Goal: Task Accomplishment & Management: Manage account settings

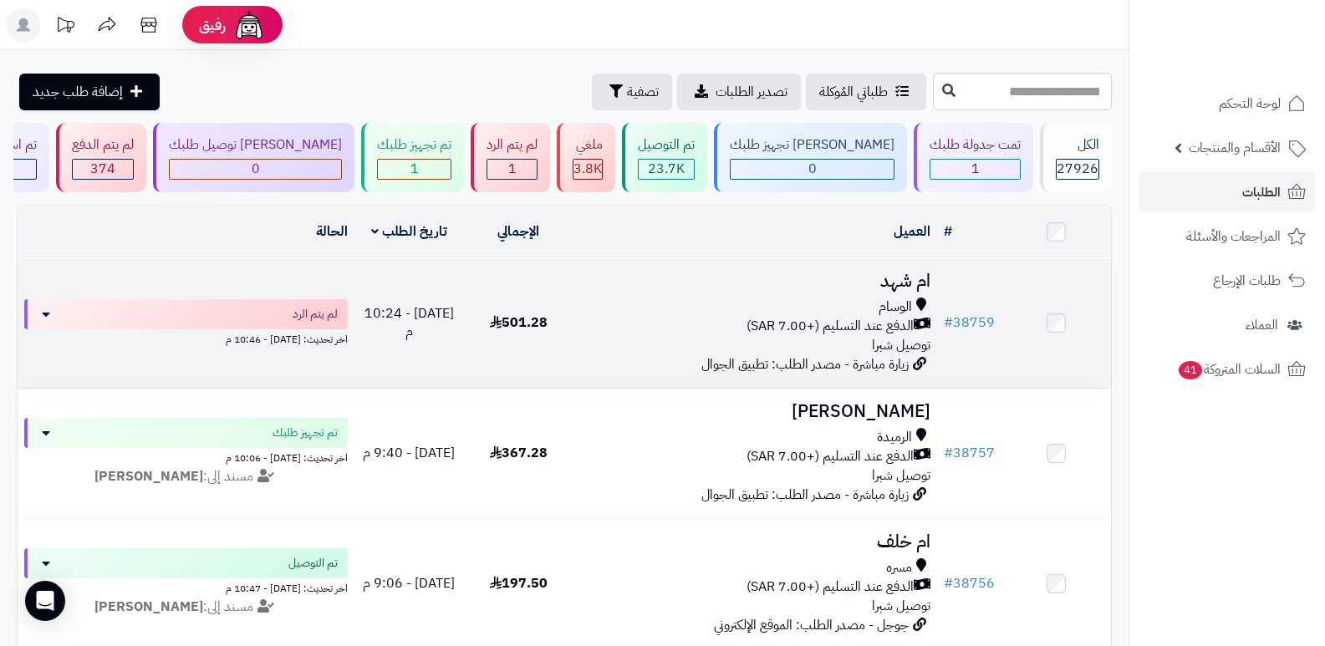
click at [911, 290] on h3 "ام شهد" at bounding box center [755, 281] width 351 height 19
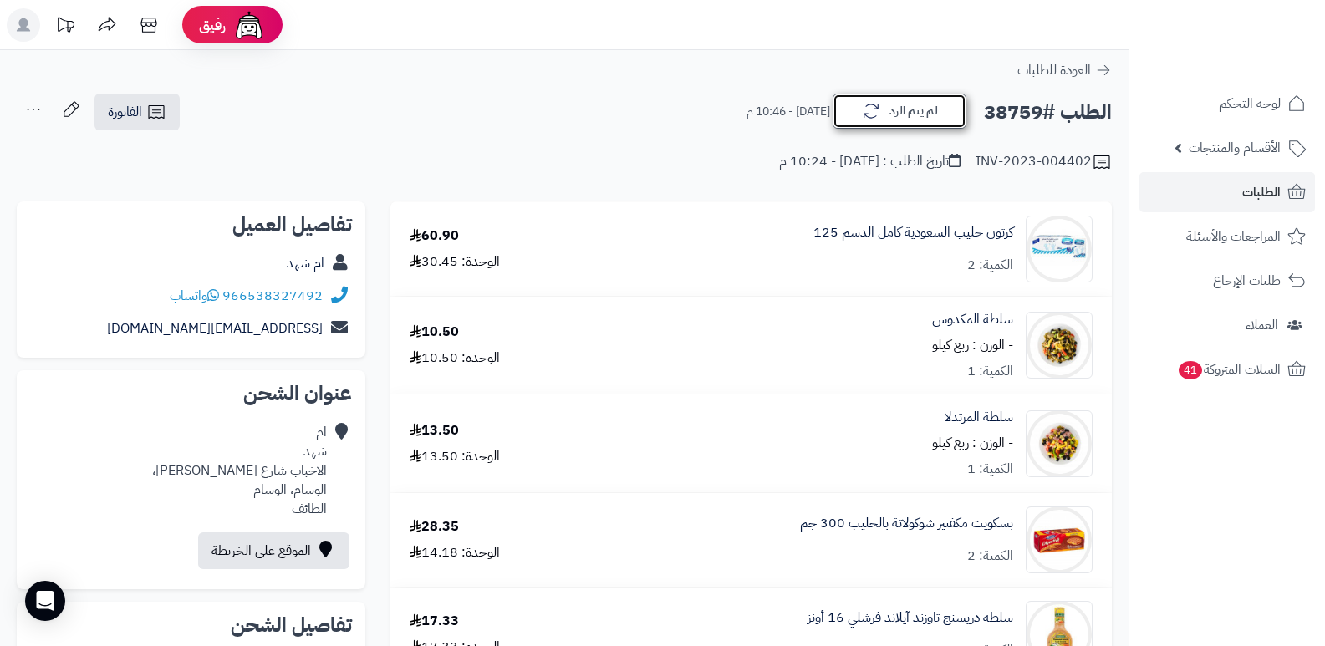
click at [905, 120] on button "لم يتم الرد" at bounding box center [900, 111] width 134 height 35
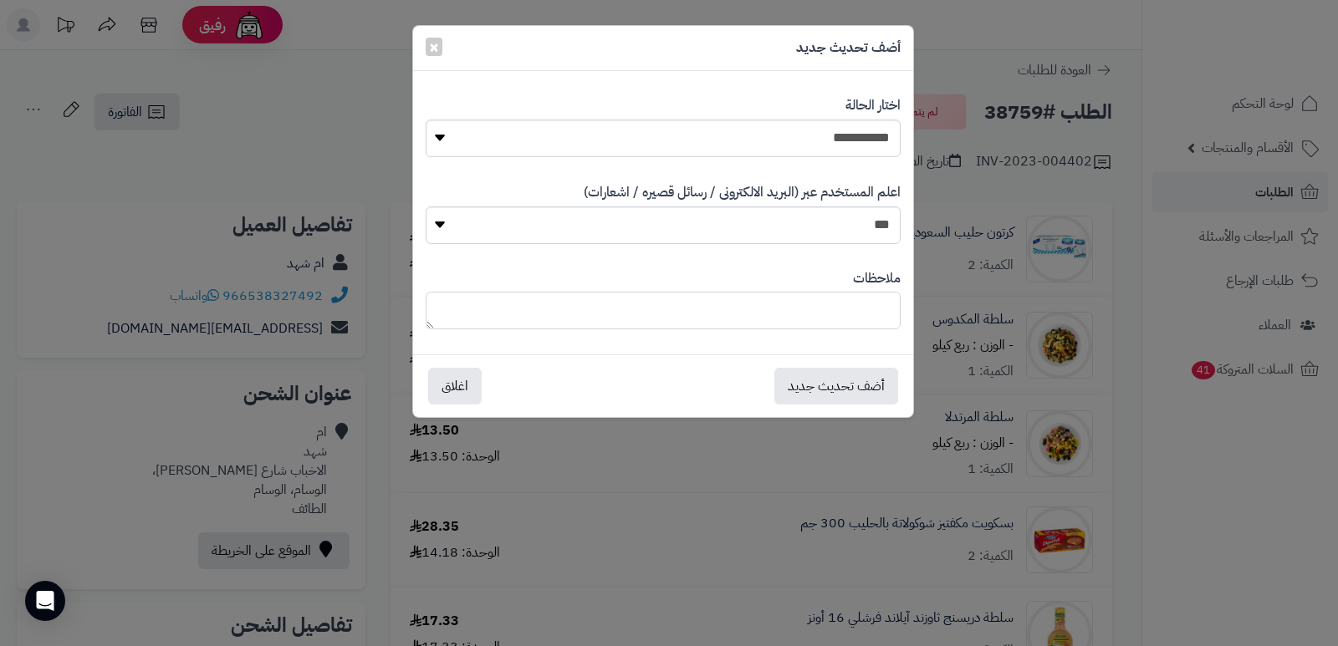
click at [845, 317] on textarea at bounding box center [663, 311] width 475 height 38
type textarea "*****"
click at [841, 378] on button "أضف تحديث جديد" at bounding box center [836, 385] width 124 height 37
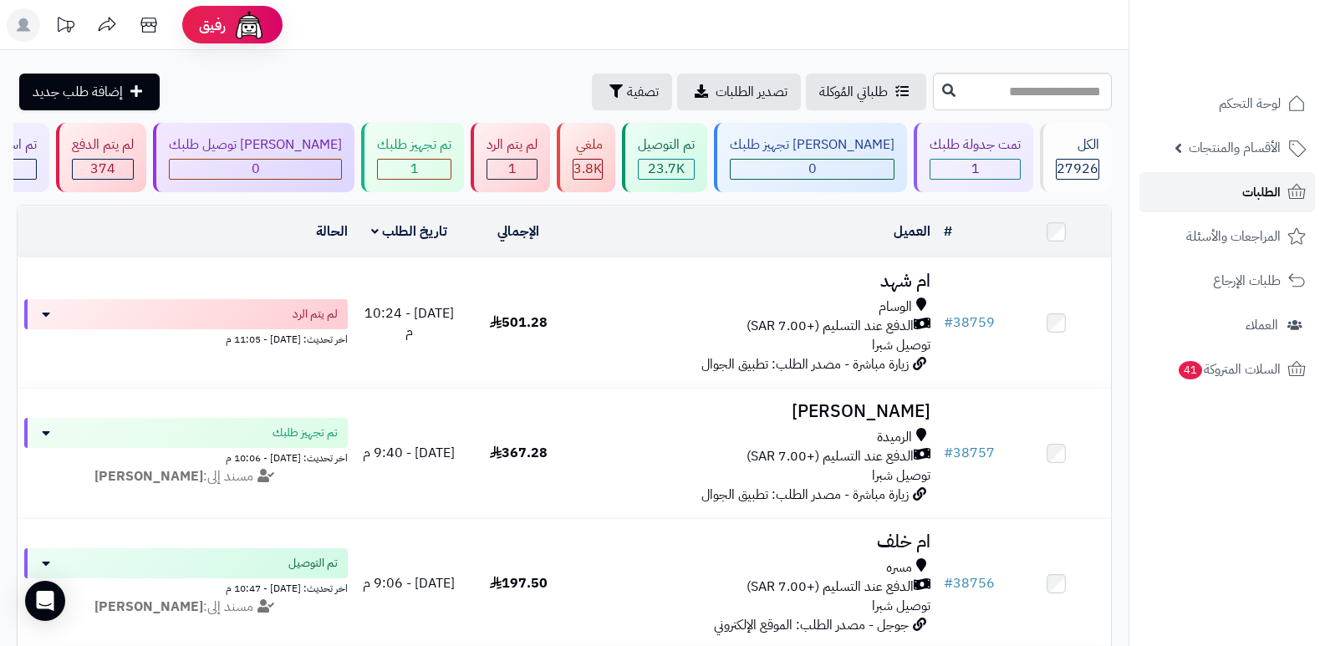
click at [1271, 181] on span "الطلبات" at bounding box center [1261, 192] width 38 height 23
click at [1266, 180] on link "الطلبات" at bounding box center [1227, 192] width 176 height 40
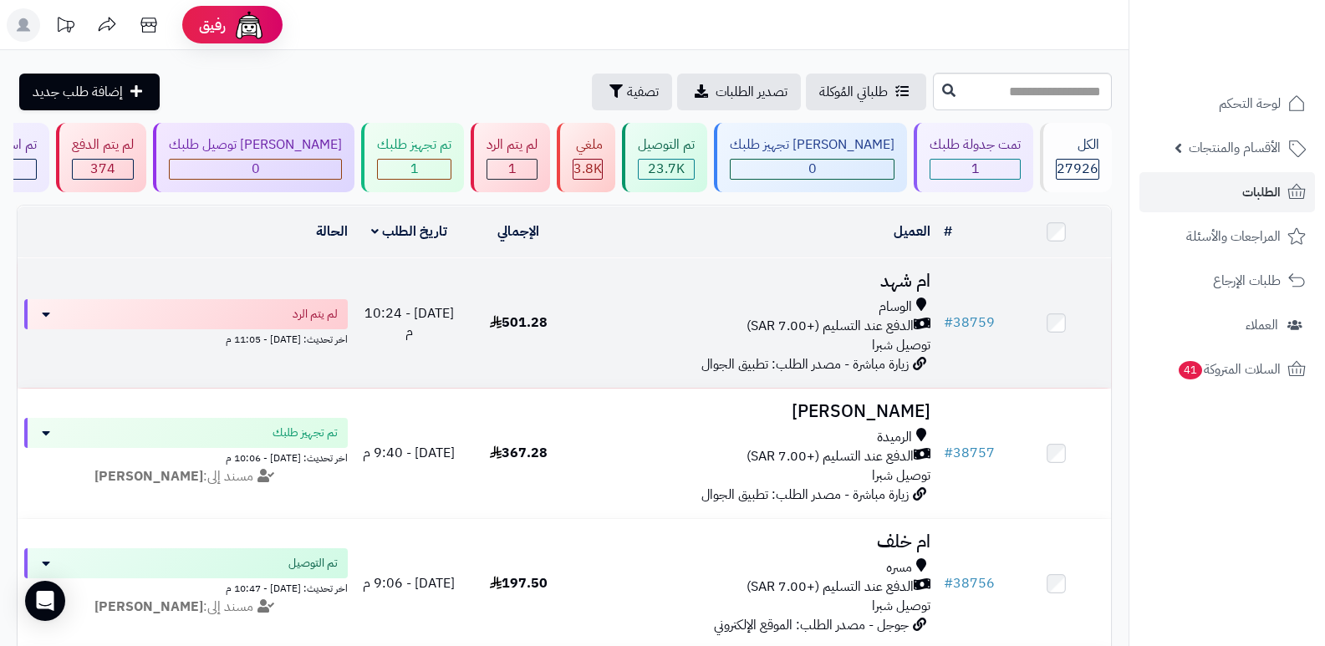
click at [919, 273] on h3 "ام شهد" at bounding box center [755, 281] width 351 height 19
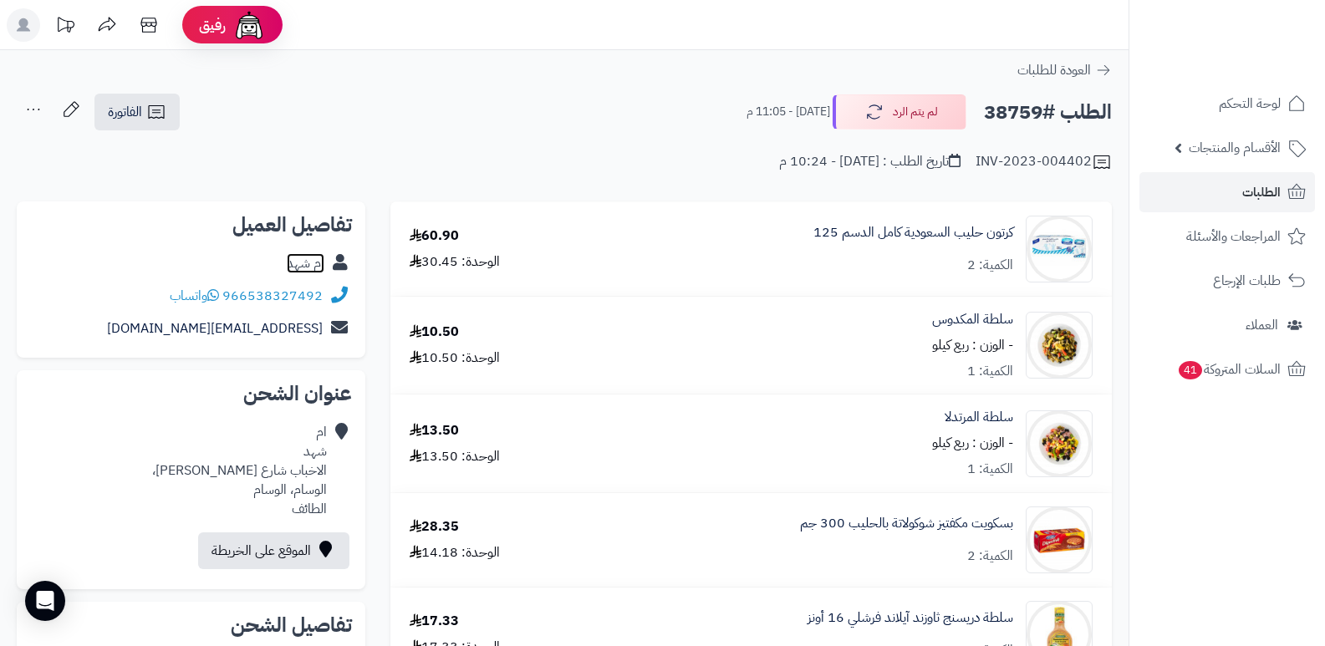
click at [313, 267] on link "ام شهد" at bounding box center [306, 263] width 38 height 20
click at [924, 111] on button "لم يتم الرد" at bounding box center [900, 111] width 134 height 35
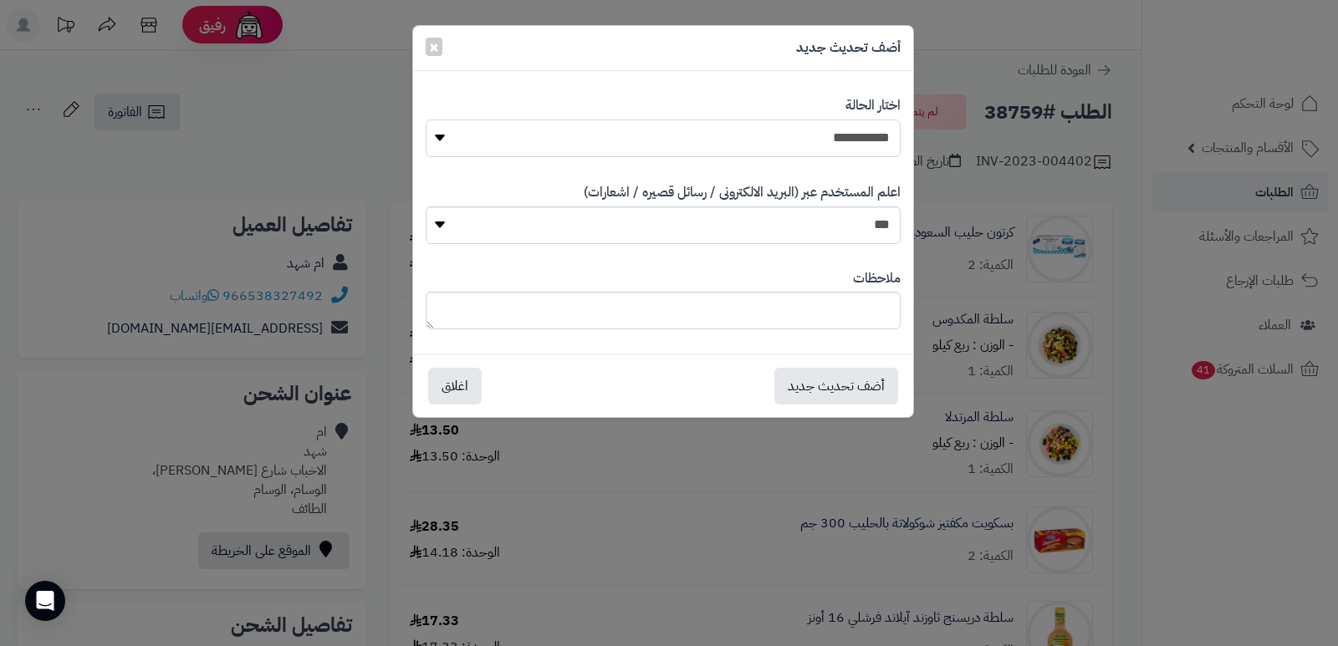
drag, startPoint x: 881, startPoint y: 131, endPoint x: 884, endPoint y: 145, distance: 14.4
click at [881, 131] on select "**********" at bounding box center [663, 139] width 475 height 38
select select "*"
click at [426, 120] on select "**********" at bounding box center [663, 139] width 475 height 38
click at [864, 315] on textarea at bounding box center [663, 311] width 475 height 38
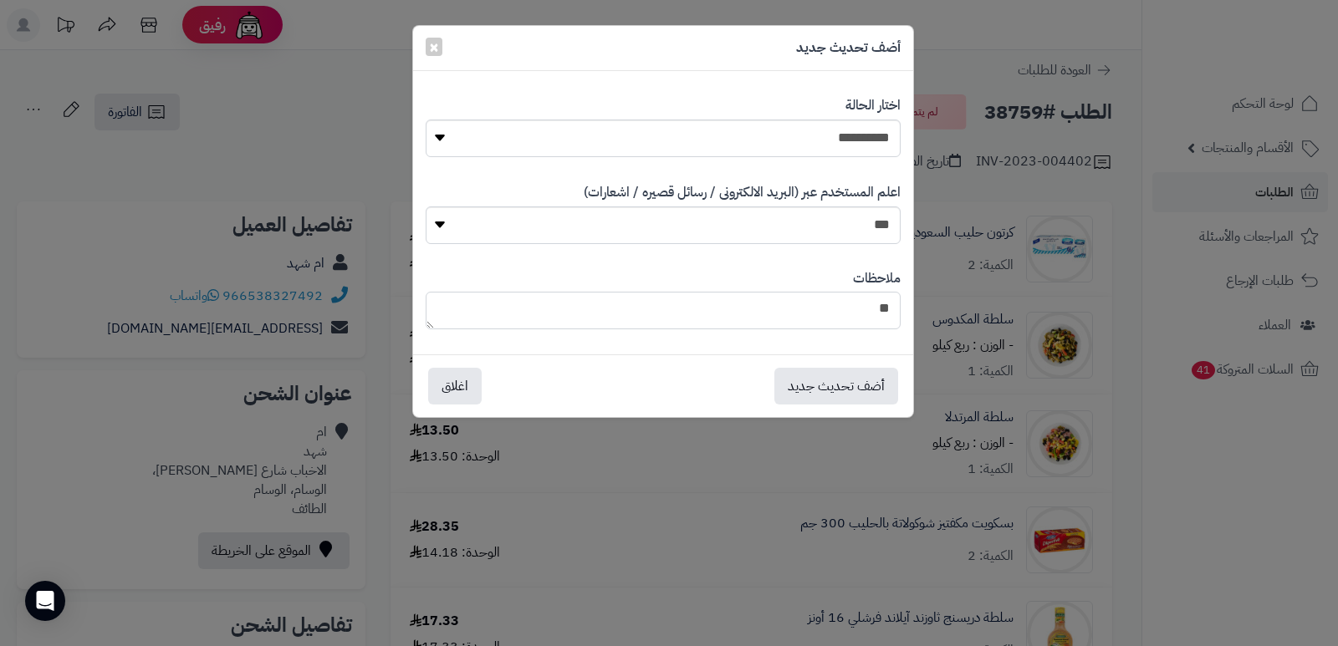
type textarea "*"
click at [864, 315] on textarea "**********" at bounding box center [663, 311] width 475 height 38
type textarea "**********"
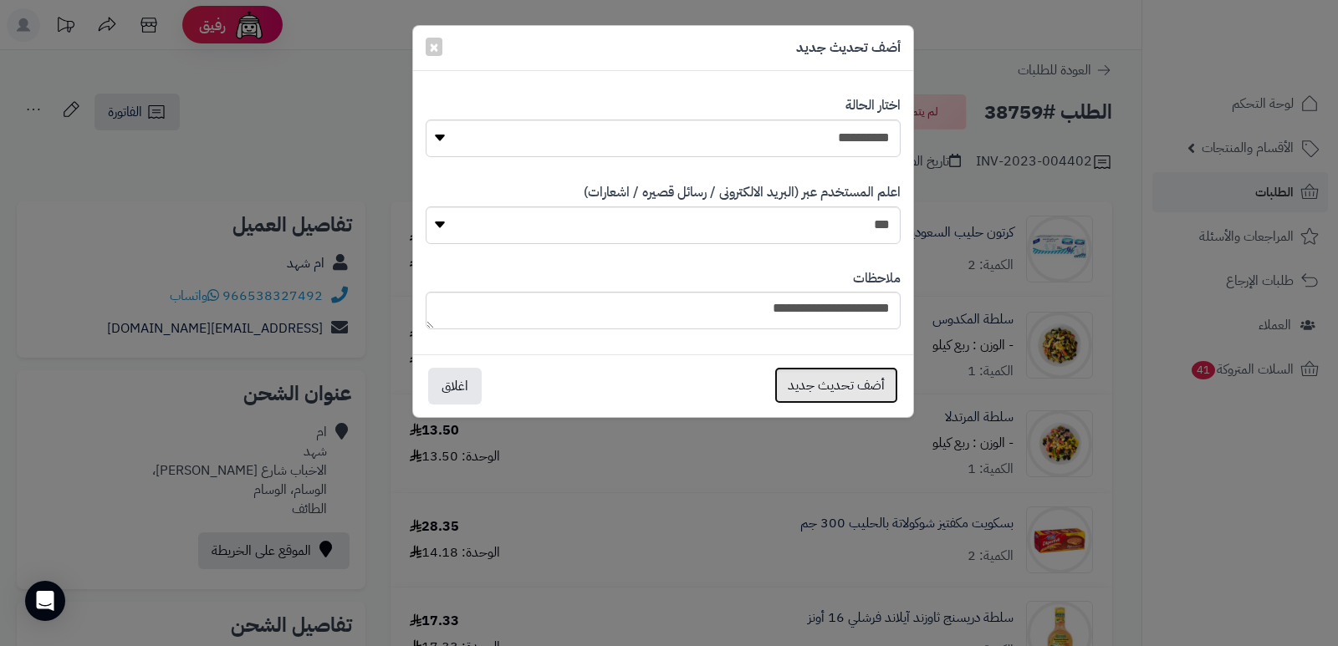
click at [845, 380] on button "أضف تحديث جديد" at bounding box center [836, 385] width 124 height 37
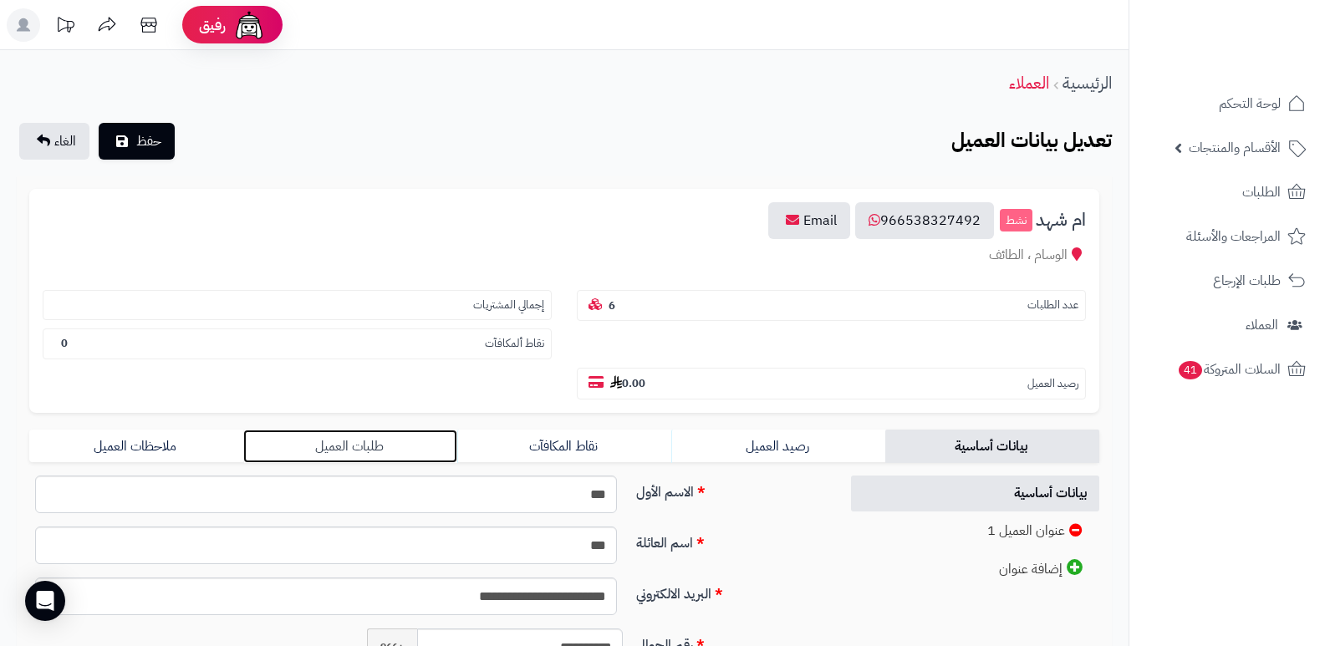
click at [352, 438] on link "طلبات العميل" at bounding box center [350, 446] width 214 height 33
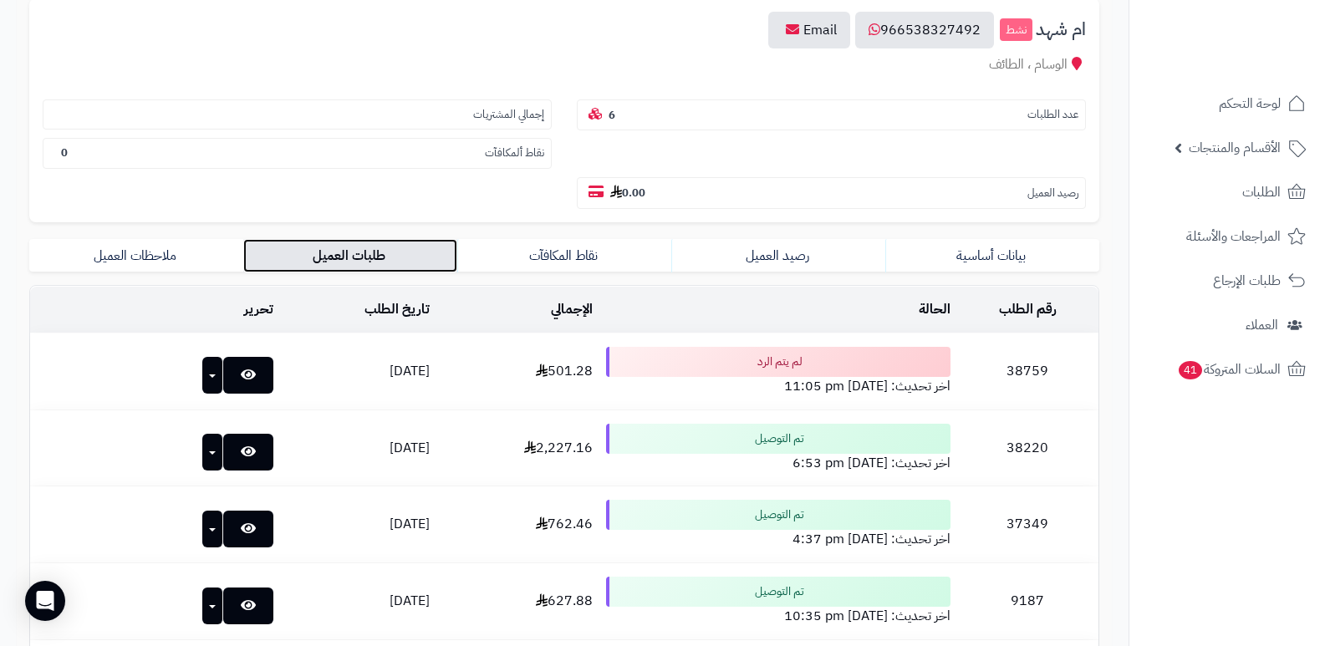
scroll to position [251, 0]
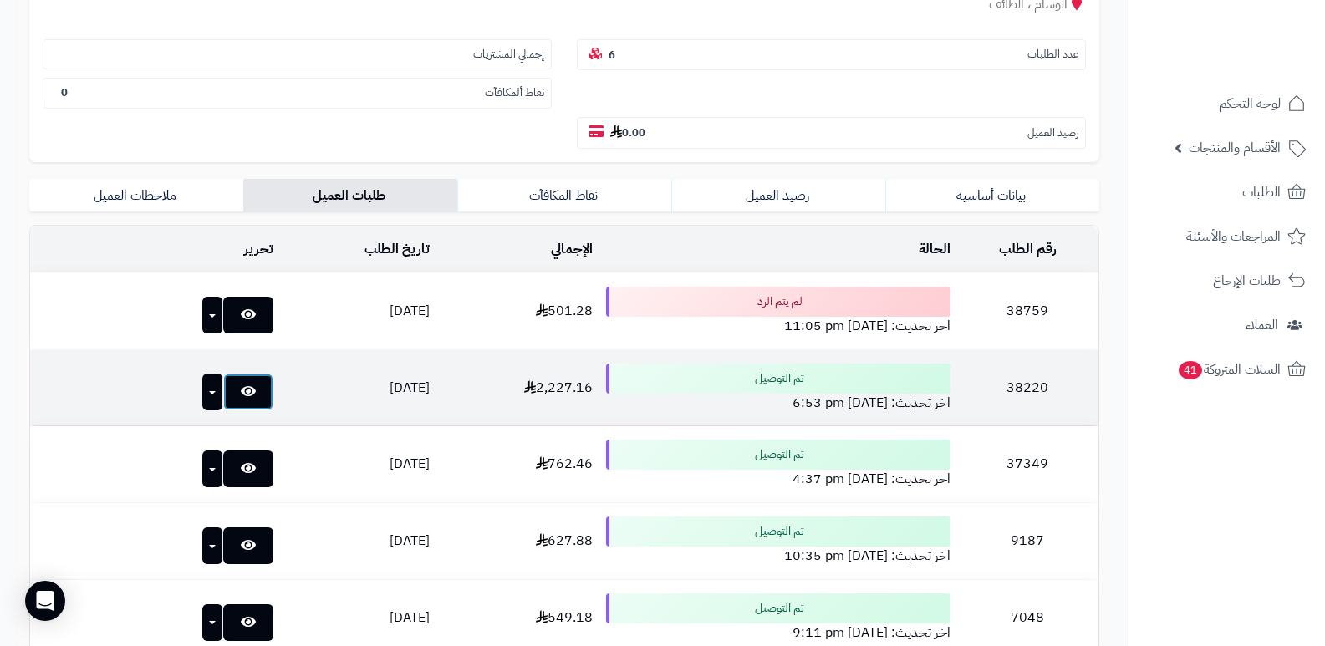
click at [223, 400] on link at bounding box center [248, 392] width 50 height 37
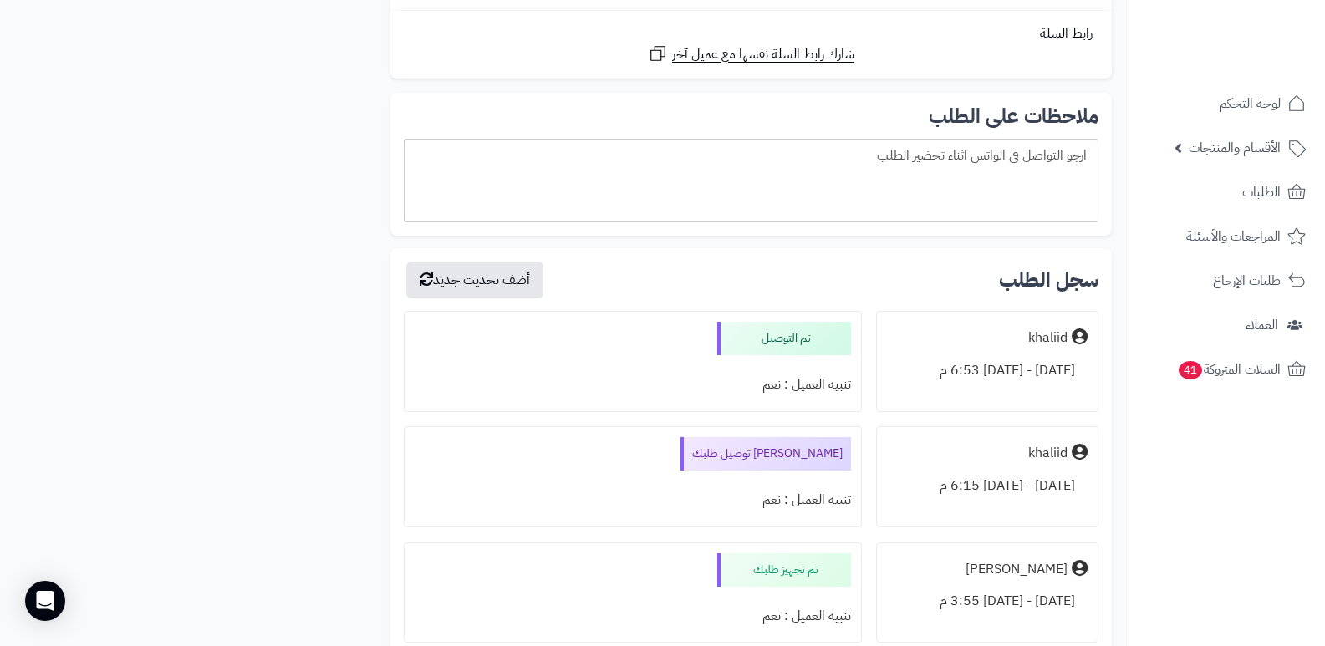
scroll to position [4849, 0]
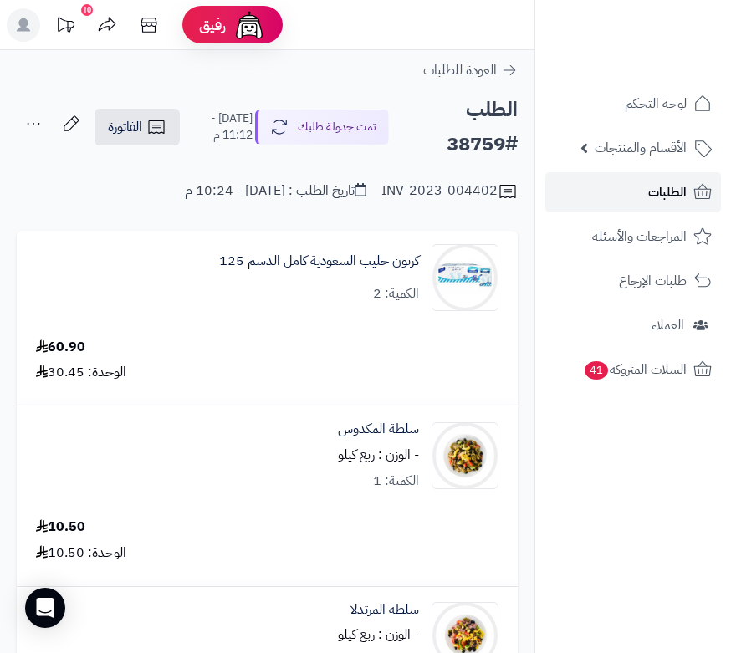
click at [674, 181] on span "الطلبات" at bounding box center [667, 192] width 38 height 23
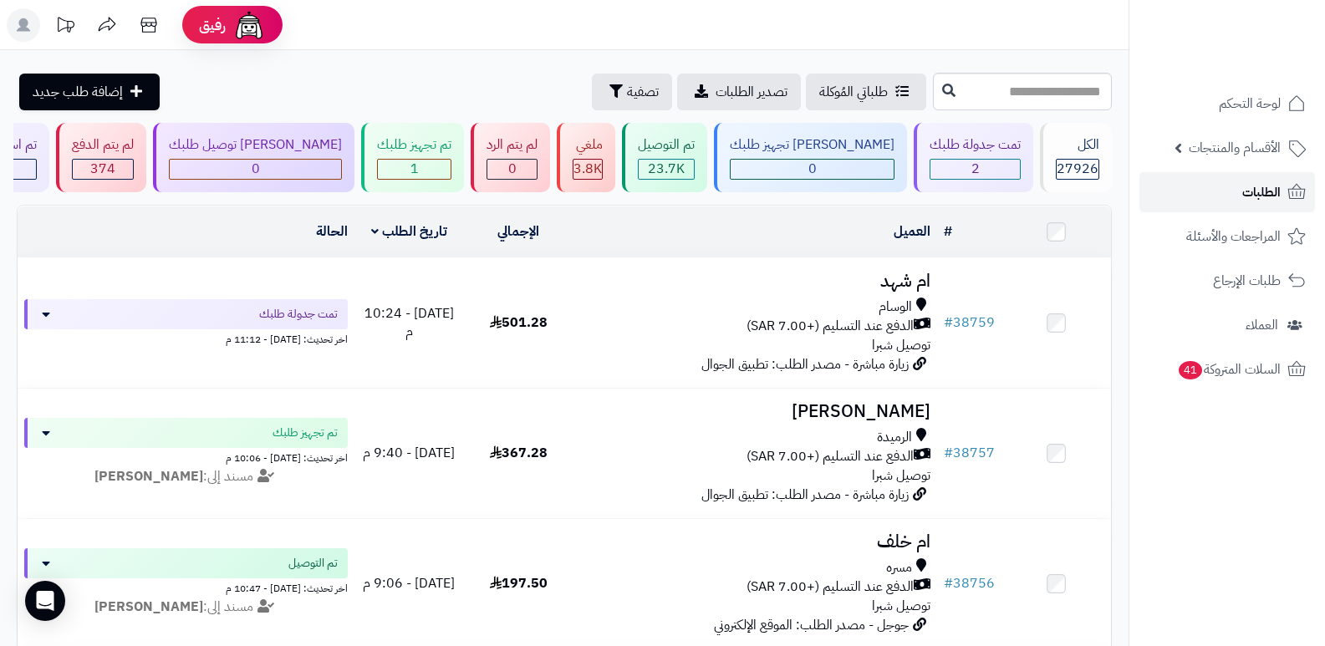
click at [730, 181] on span "الطلبات" at bounding box center [1261, 192] width 38 height 23
click at [1273, 181] on span "الطلبات" at bounding box center [1261, 192] width 38 height 23
click at [1260, 184] on span "الطلبات" at bounding box center [1261, 192] width 38 height 23
click at [1269, 201] on span "الطلبات" at bounding box center [1261, 192] width 38 height 23
click at [1289, 583] on nav "لوحة التحكم الأقسام والمنتجات المنتجات الأقسام الماركات مواصفات المنتجات مواصفا…" at bounding box center [1227, 344] width 196 height 646
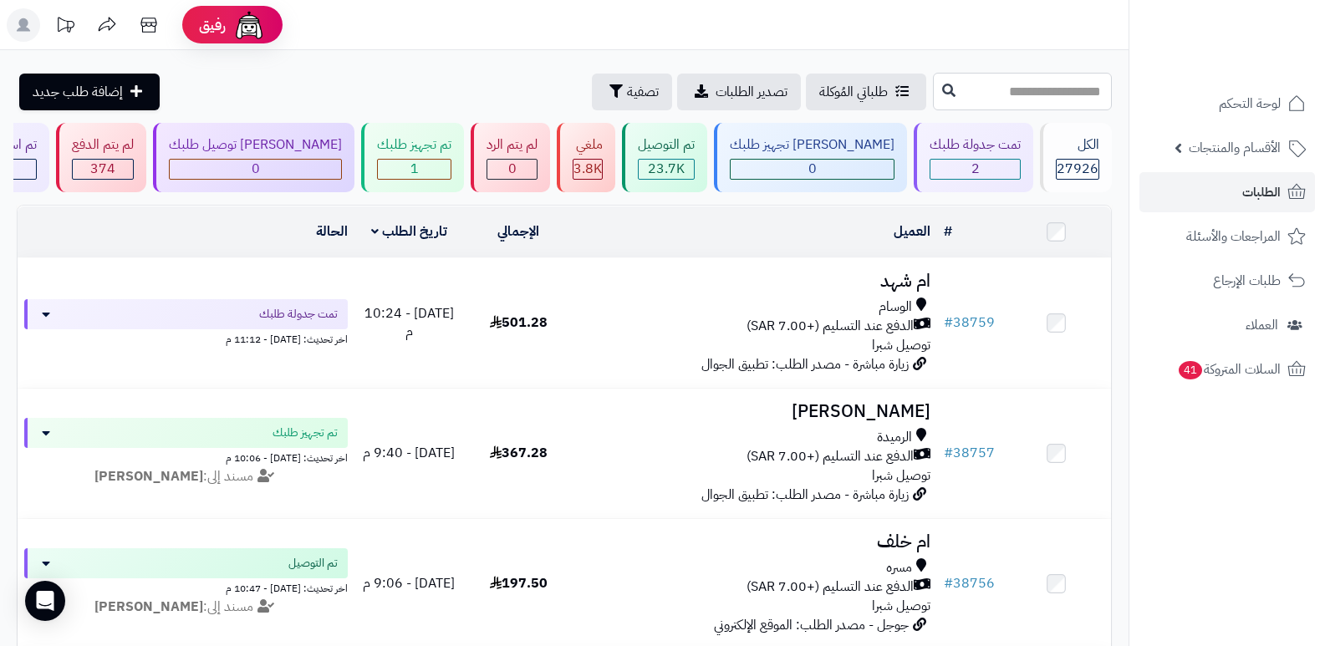
click at [1016, 84] on input "text" at bounding box center [1022, 92] width 179 height 38
type input "*****"
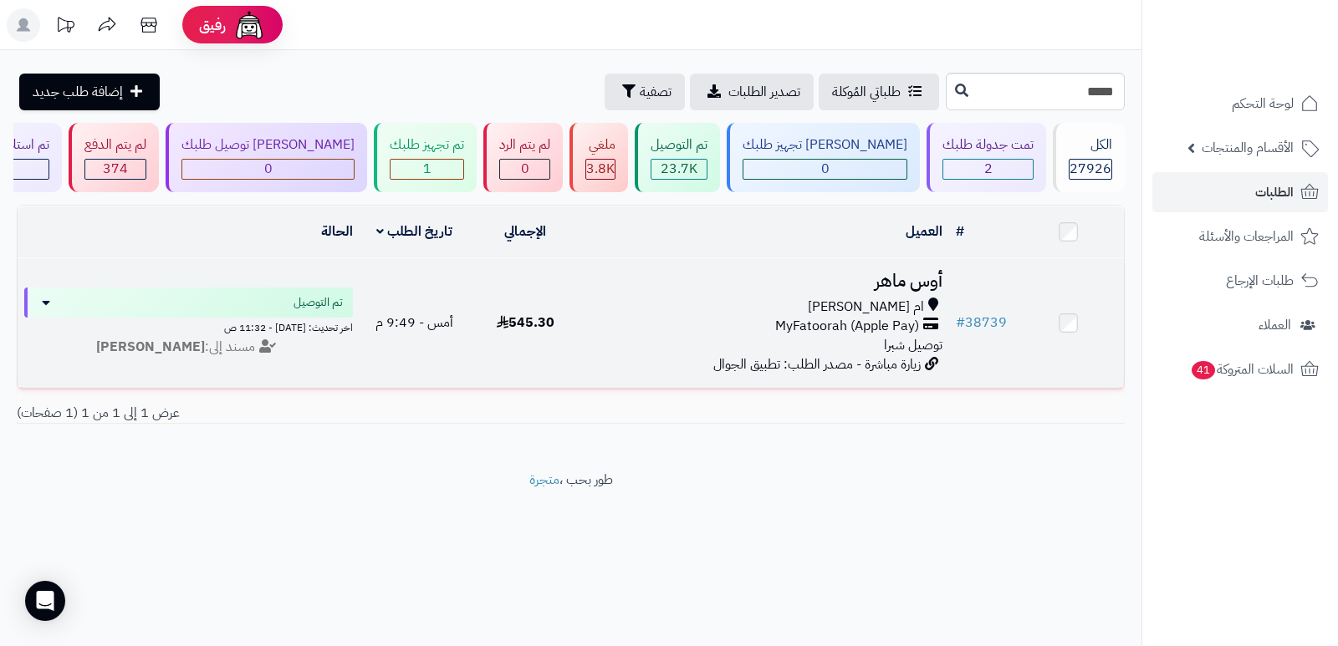
click at [908, 282] on h3 "أوس ماهر" at bounding box center [764, 281] width 355 height 19
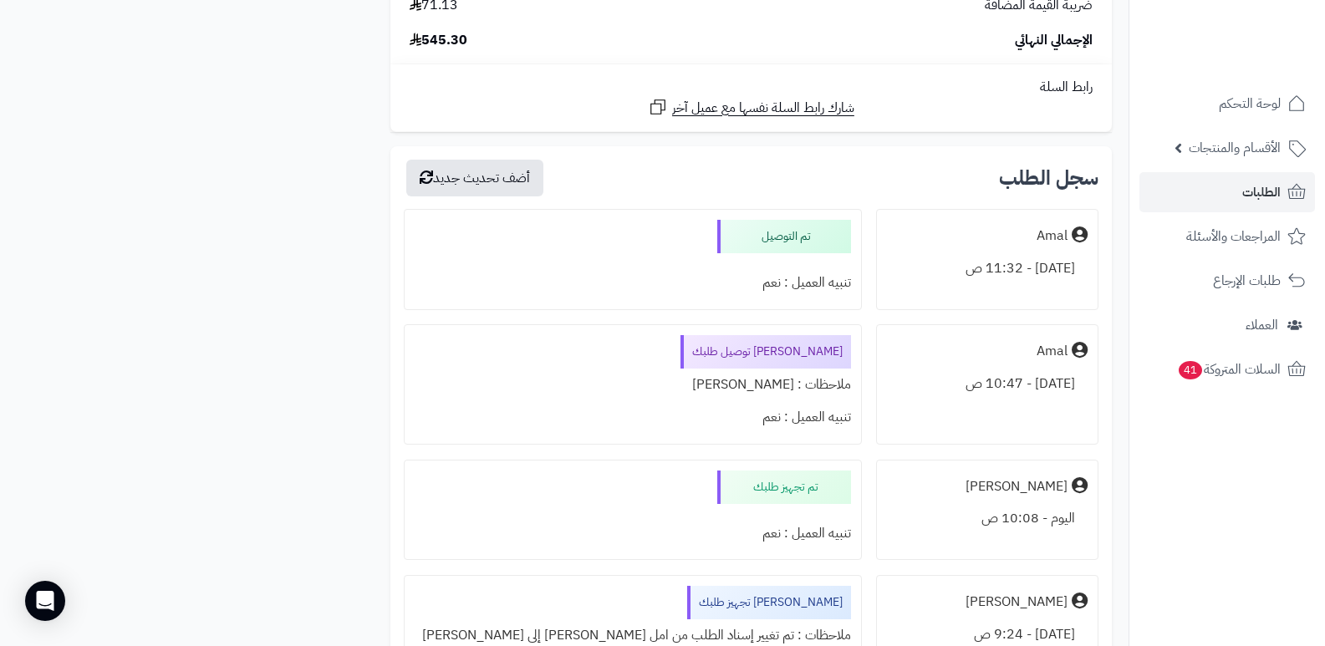
scroll to position [2905, 0]
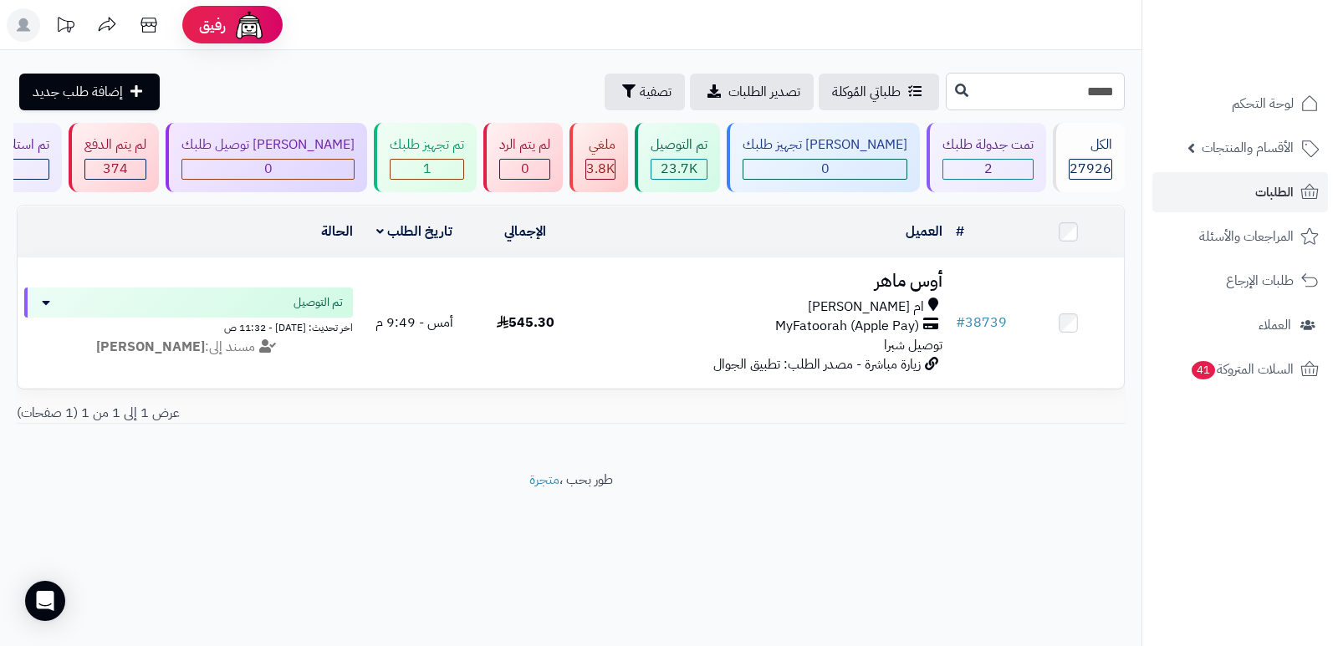
drag, startPoint x: 1098, startPoint y: 90, endPoint x: 1125, endPoint y: 84, distance: 27.4
click at [1125, 84] on div "***** طلباتي المُوكلة تصدير الطلبات تصفية إضافة طلب جديد" at bounding box center [570, 92] width 1141 height 38
type input "*****"
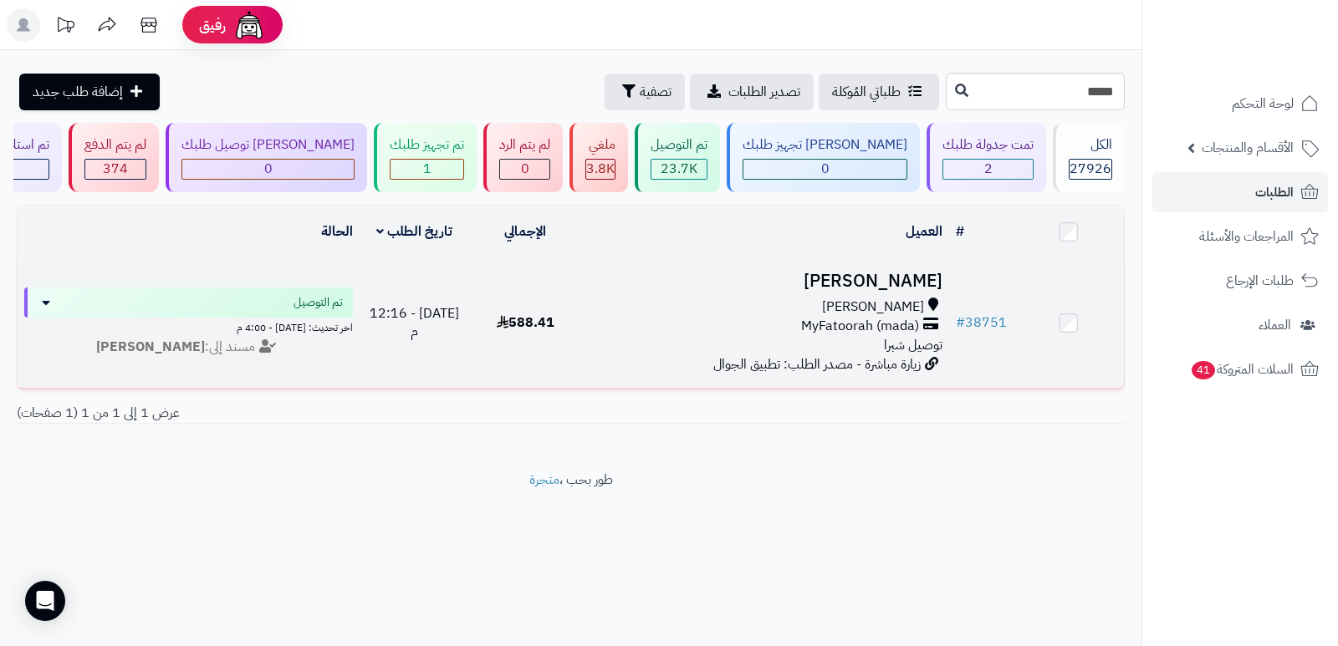
click at [884, 278] on h3 "[PERSON_NAME]" at bounding box center [764, 281] width 355 height 19
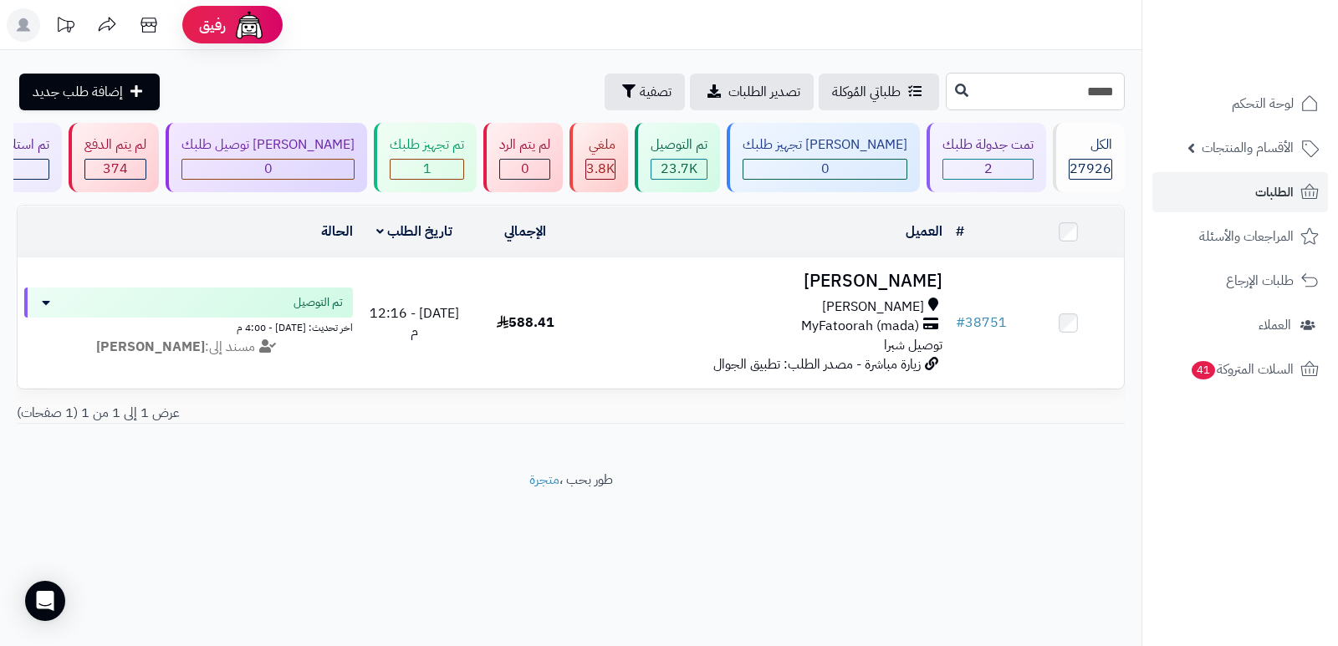
drag, startPoint x: 1099, startPoint y: 89, endPoint x: 1114, endPoint y: 83, distance: 16.1
click at [1114, 83] on input "*****" at bounding box center [1035, 92] width 179 height 38
type input "*****"
click at [1277, 185] on span "الطلبات" at bounding box center [1274, 192] width 38 height 23
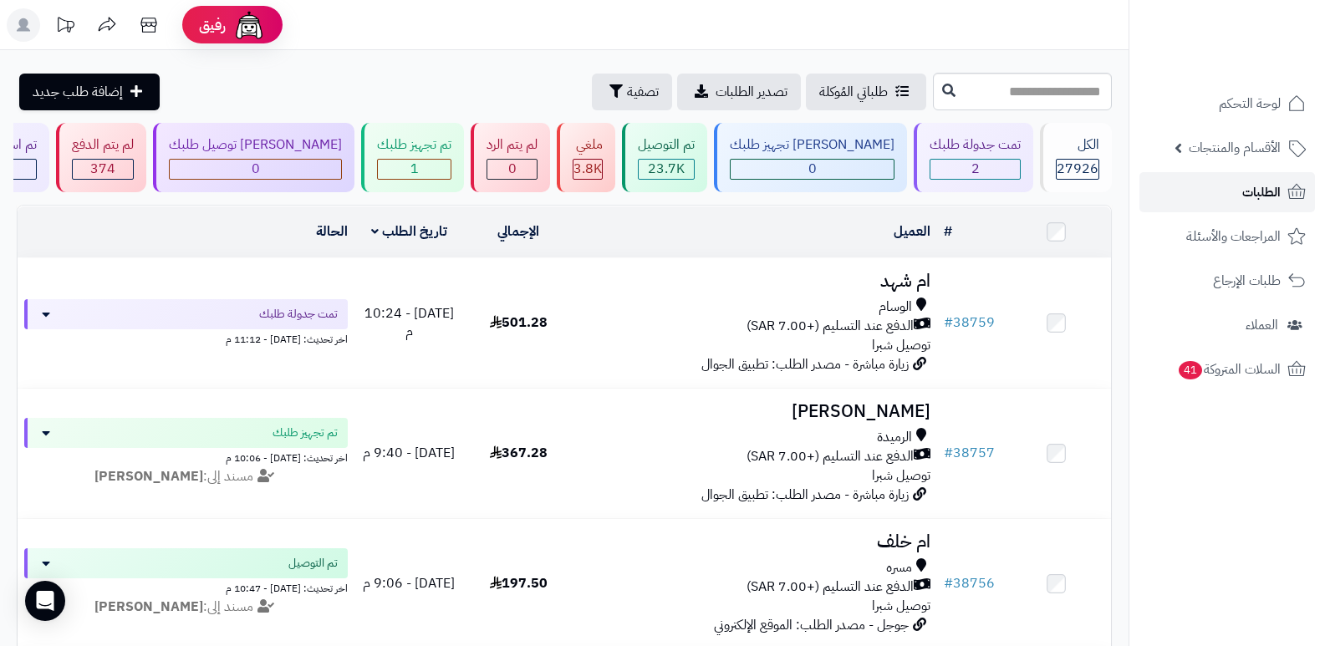
click at [1277, 185] on span "الطلبات" at bounding box center [1261, 192] width 38 height 23
click at [1228, 186] on link "الطلبات" at bounding box center [1227, 192] width 176 height 40
click at [1256, 186] on span "الطلبات" at bounding box center [1261, 192] width 38 height 23
click at [1248, 190] on span "الطلبات" at bounding box center [1261, 192] width 38 height 23
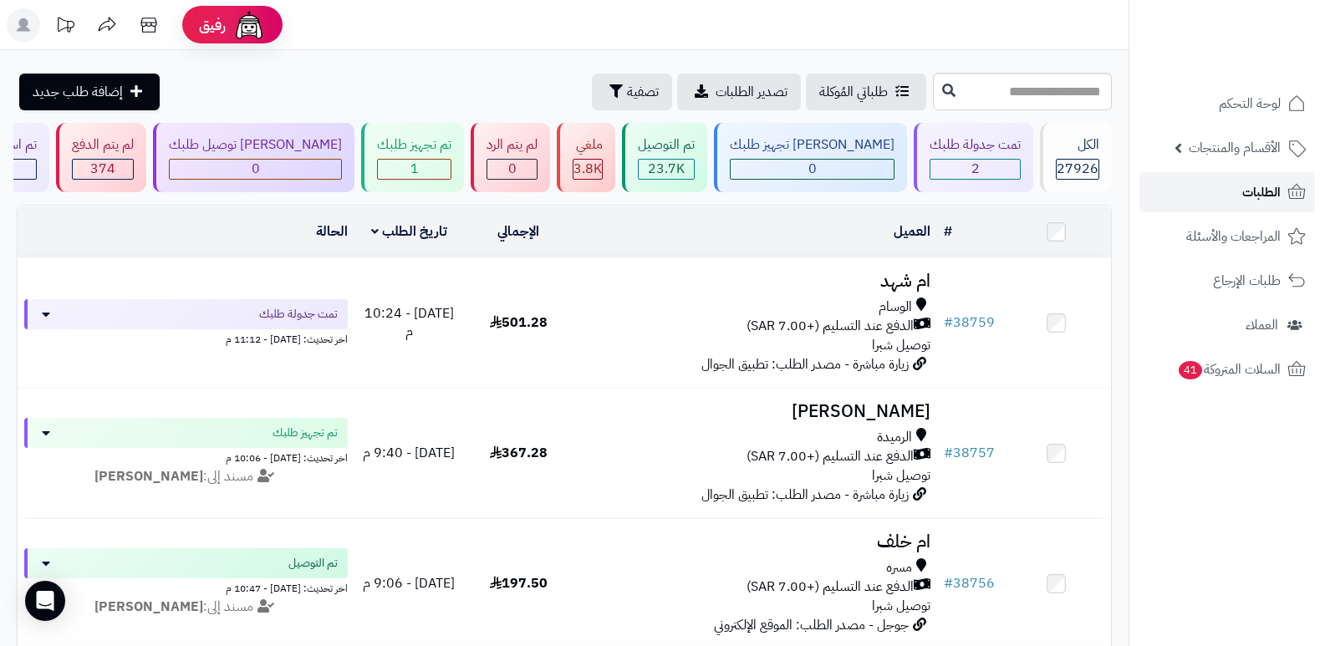
click at [1248, 190] on span "الطلبات" at bounding box center [1261, 192] width 38 height 23
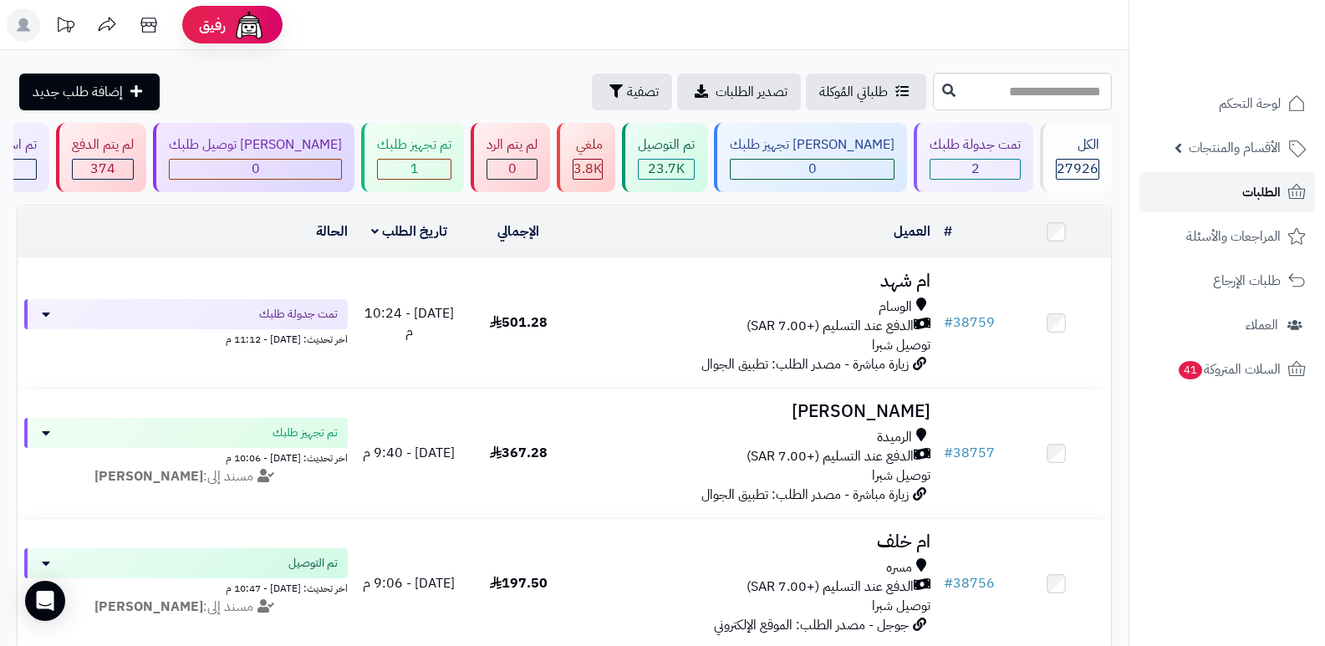
click at [1248, 190] on span "الطلبات" at bounding box center [1261, 192] width 38 height 23
click at [1256, 189] on span "الطلبات" at bounding box center [1261, 192] width 38 height 23
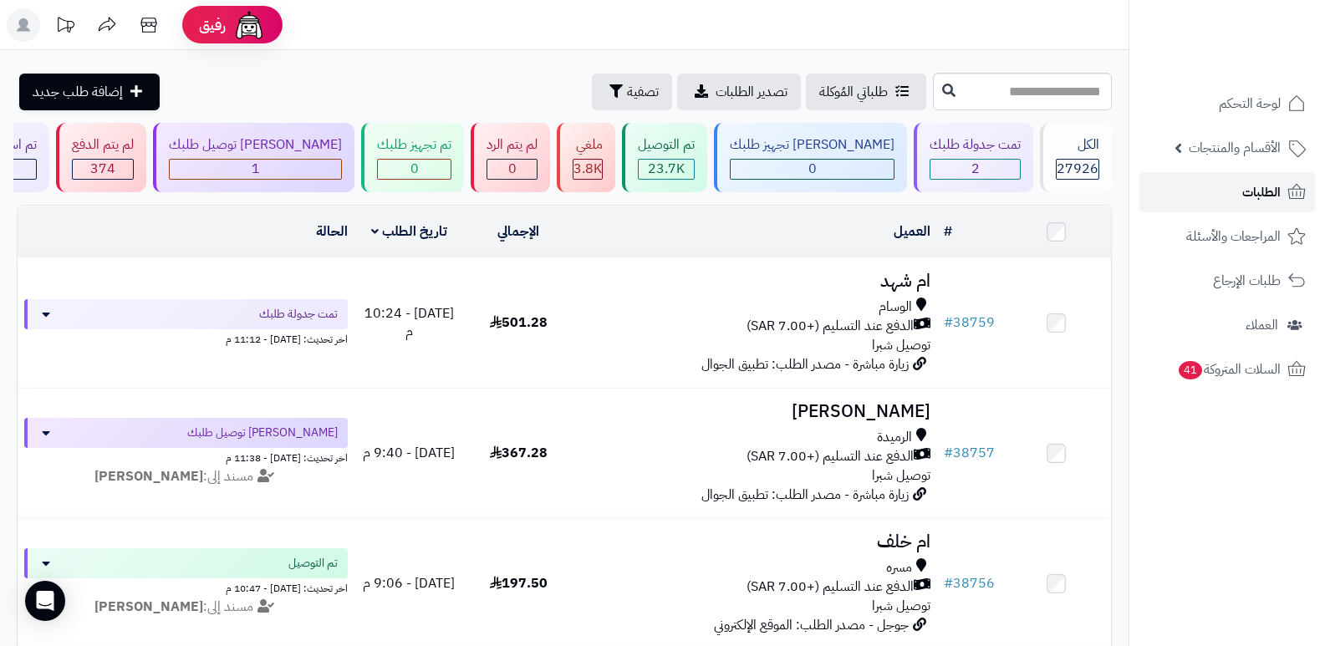
click at [1251, 184] on span "الطلبات" at bounding box center [1261, 192] width 38 height 23
click at [1235, 195] on link "الطلبات" at bounding box center [1227, 192] width 176 height 40
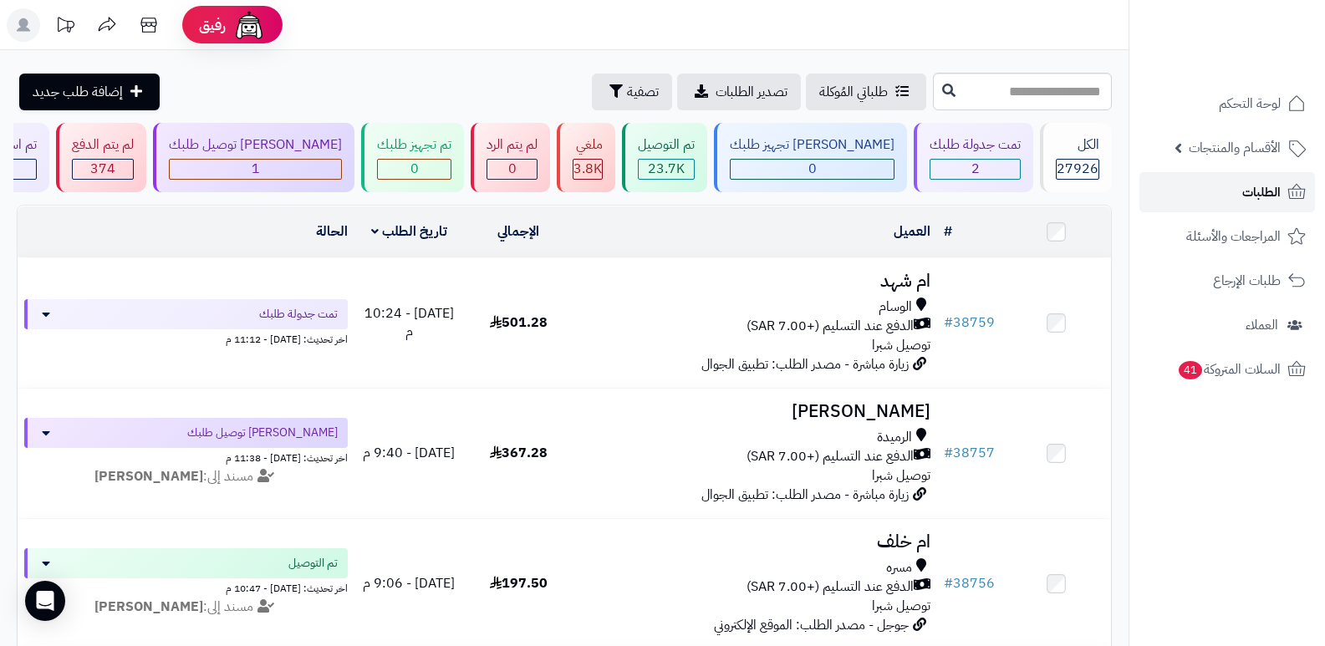
click at [1280, 200] on span "الطلبات" at bounding box center [1261, 192] width 38 height 23
click at [1272, 195] on span "الطلبات" at bounding box center [1261, 192] width 38 height 23
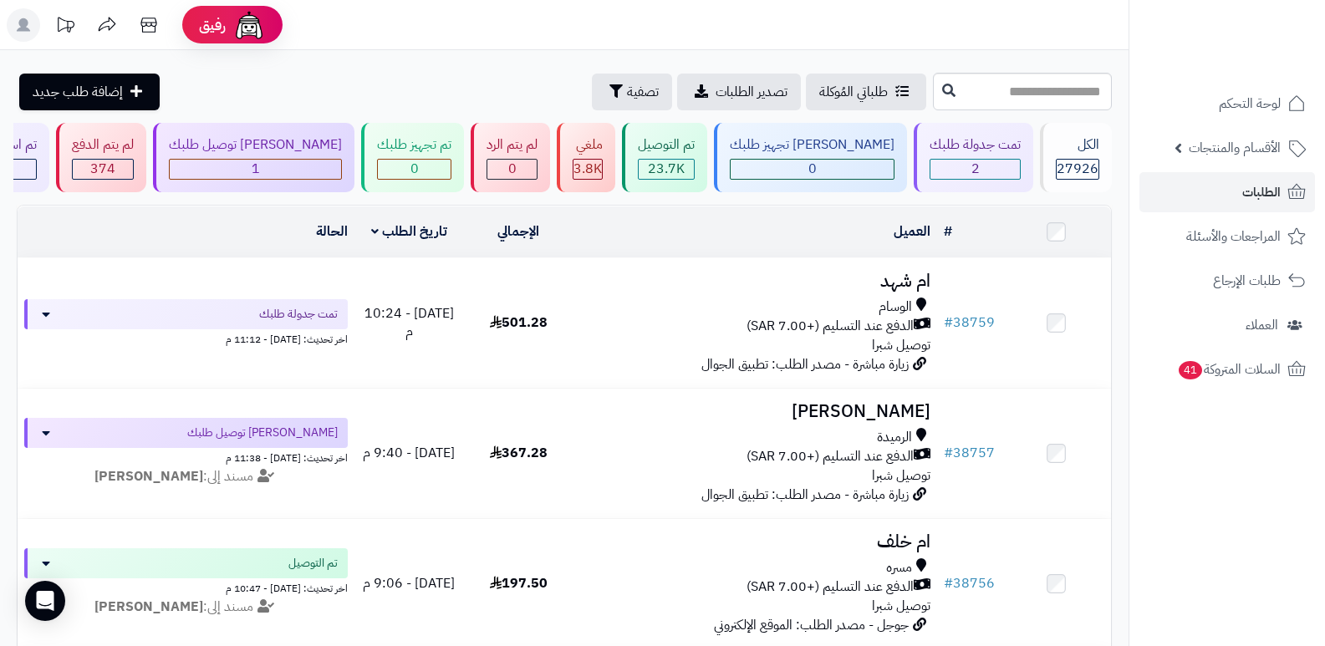
click at [33, 30] on rect at bounding box center [23, 24] width 33 height 33
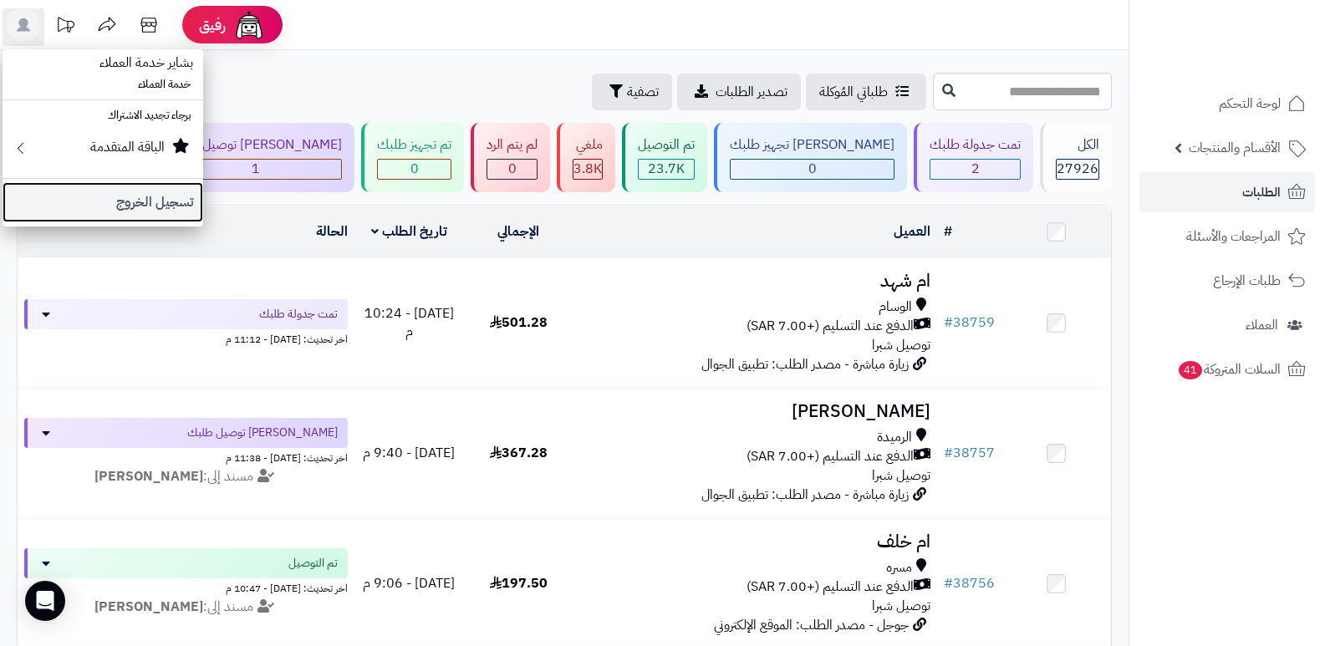
click at [139, 200] on link "تسجيل الخروج" at bounding box center [103, 202] width 201 height 40
